Goal: Task Accomplishment & Management: Use online tool/utility

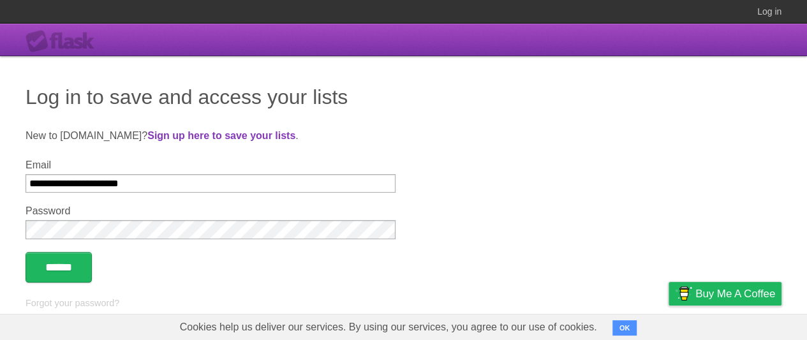
type input "**********"
click at [61, 268] on input "******" at bounding box center [59, 267] width 66 height 31
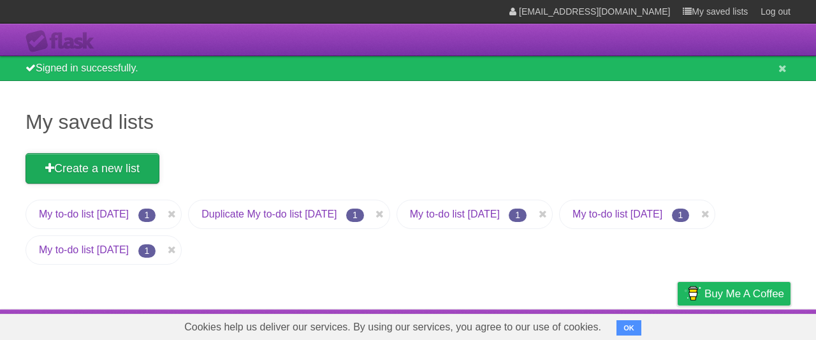
click at [94, 168] on link "Create a new list" at bounding box center [93, 168] width 134 height 31
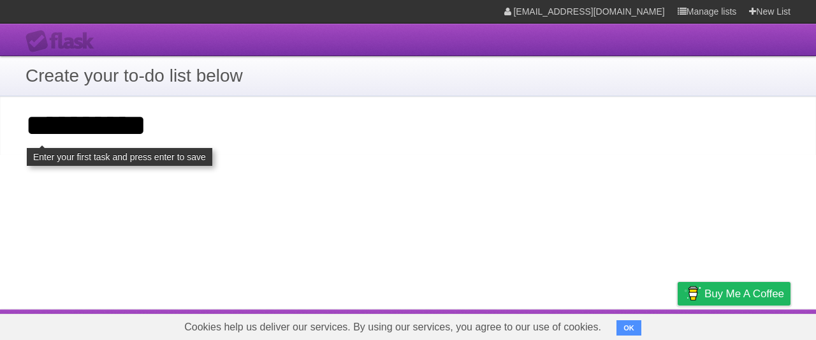
type input "**********"
